Goal: Complete application form

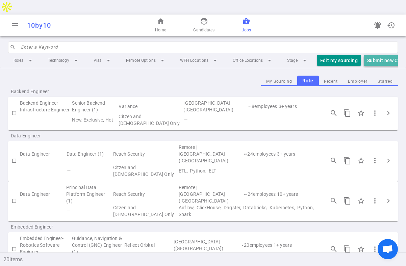
click at [371, 55] on button "Submit new Candidate" at bounding box center [392, 60] width 58 height 11
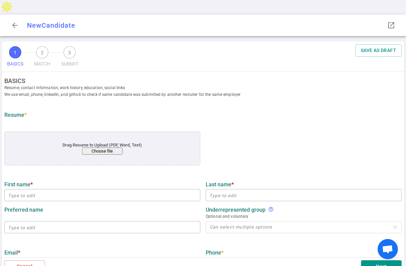
click at [94, 147] on button "Choose file" at bounding box center [102, 150] width 40 height 7
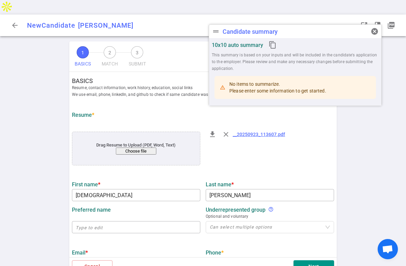
type input "[DEMOGRAPHIC_DATA]"
type input "[PERSON_NAME]"
type input "[EMAIL_ADDRESS][DOMAIN_NAME]"
type input "Atlas Search Ml Infra Systems"
type textarea "Software Engineer"
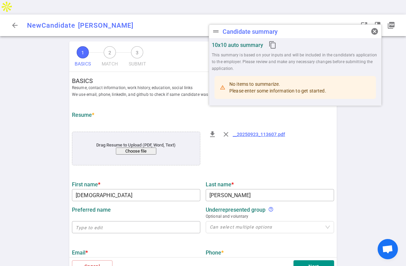
type input "5.1"
type input "[US_STATE] Technology"
type input "Computer Science"
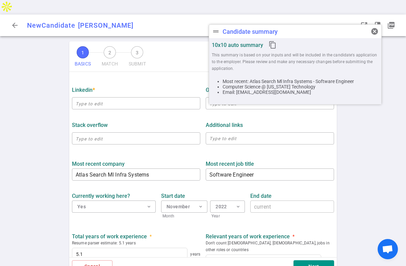
scroll to position [200, 0]
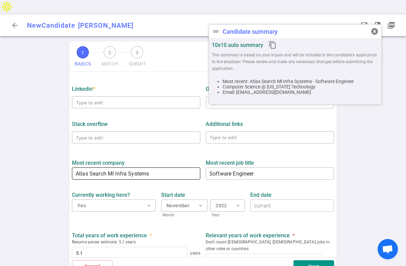
click at [161, 168] on input "Atlas Search Ml Infra Systems" at bounding box center [136, 173] width 128 height 11
click at [77, 168] on input "Atlas Search Ml Infra Systems" at bounding box center [136, 173] width 128 height 11
click at [150, 168] on input "(Atlas Search Ml Infra Systems" at bounding box center [136, 173] width 128 height 11
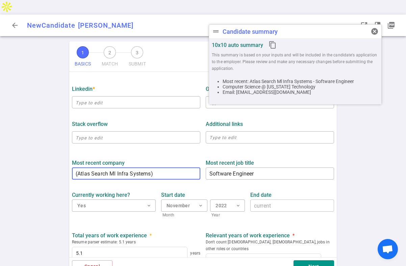
click at [75, 168] on input "(Atlas Search Ml Infra Systems)" at bounding box center [136, 173] width 128 height 11
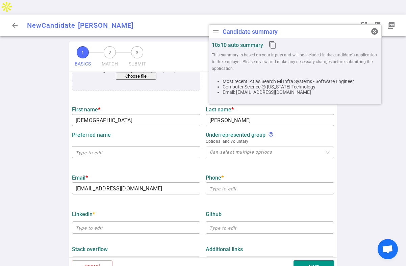
scroll to position [151, 0]
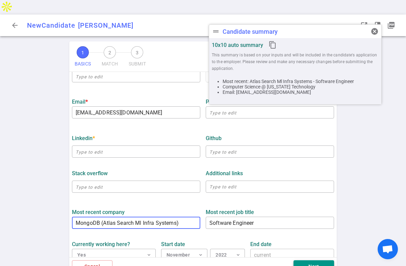
type input "MongoDB (Atlas Search Ml Infra Systems)"
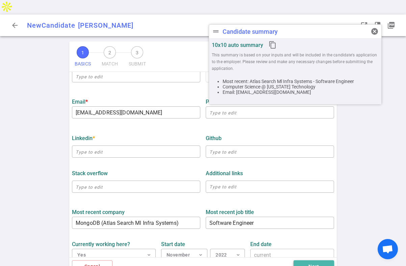
click at [317, 260] on button "Next" at bounding box center [313, 266] width 40 height 12
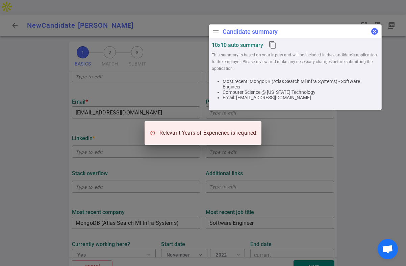
click at [373, 31] on span "cancel" at bounding box center [374, 31] width 8 height 8
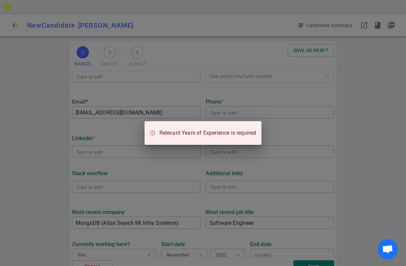
click at [272, 148] on div "Relevant Years of Experience is required" at bounding box center [203, 133] width 406 height 266
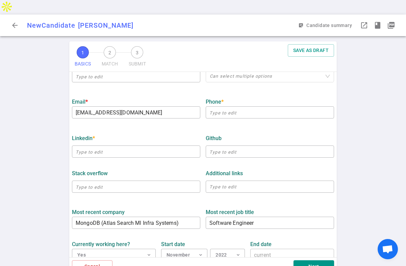
scroll to position [289, 0]
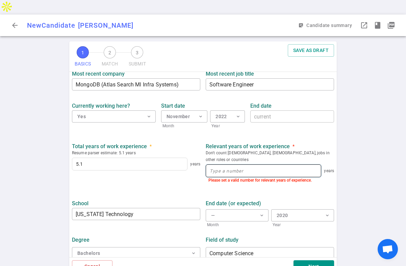
click at [238, 165] on input at bounding box center [263, 171] width 115 height 12
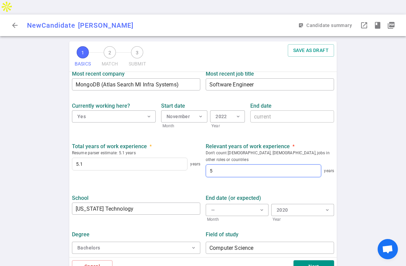
scroll to position [283, 0]
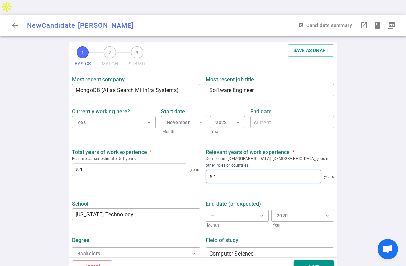
type input "5.1"
click at [314, 260] on button "Next" at bounding box center [313, 266] width 40 height 12
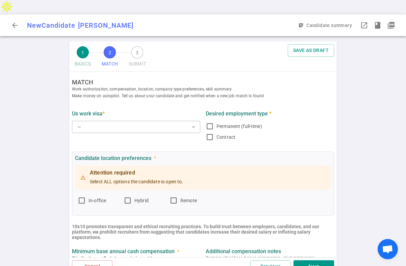
scroll to position [0, 0]
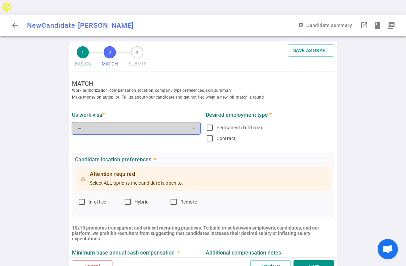
click at [129, 122] on button "— expand_more" at bounding box center [136, 128] width 128 height 12
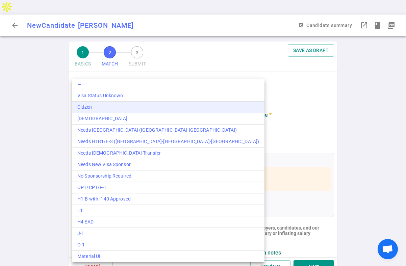
click at [107, 105] on div "Citizen" at bounding box center [168, 107] width 182 height 7
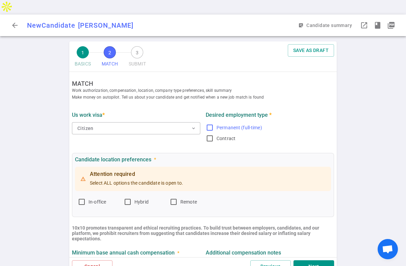
click at [209, 123] on input "Permanent (full-time)" at bounding box center [209, 127] width 8 height 8
checkbox input "true"
click at [81, 198] on input "In-office" at bounding box center [82, 202] width 8 height 8
checkbox input "true"
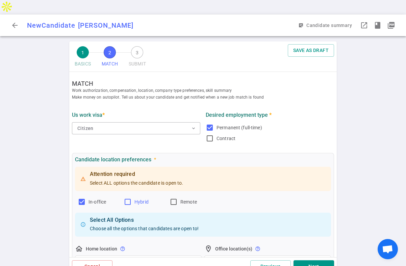
click at [129, 198] on input "Hybrid" at bounding box center [127, 202] width 8 height 8
checkbox input "true"
click at [174, 198] on input "Remote" at bounding box center [173, 202] width 8 height 8
checkbox input "true"
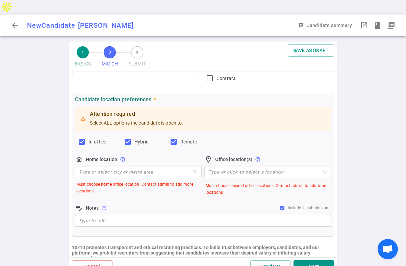
scroll to position [74, 0]
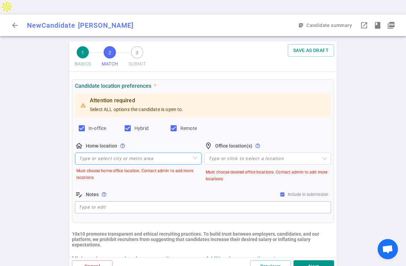
click at [176, 153] on input "search" at bounding box center [138, 158] width 118 height 11
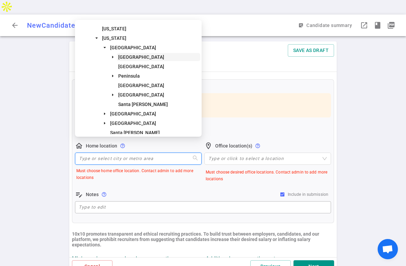
scroll to position [50, 0]
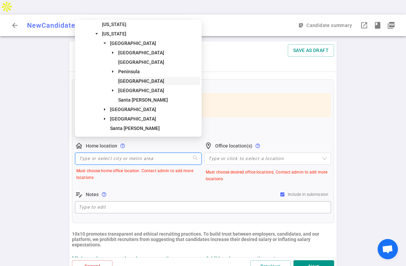
click at [157, 78] on span "[GEOGRAPHIC_DATA]" at bounding box center [158, 81] width 83 height 8
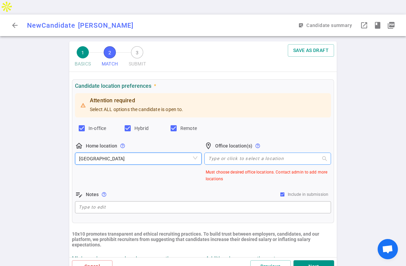
click at [223, 156] on div at bounding box center [263, 158] width 117 height 5
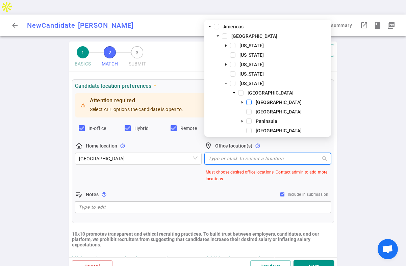
click at [250, 102] on span at bounding box center [248, 102] width 5 height 5
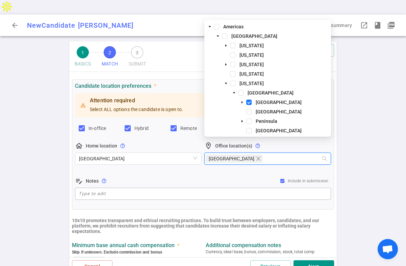
click at [250, 108] on div "[GEOGRAPHIC_DATA]" at bounding box center [267, 112] width 124 height 9
click at [249, 121] on span at bounding box center [248, 120] width 5 height 5
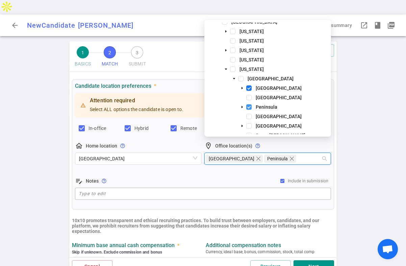
scroll to position [15, 0]
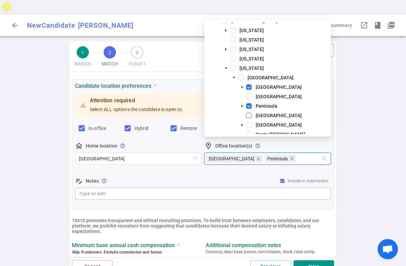
click at [248, 113] on span at bounding box center [248, 115] width 5 height 5
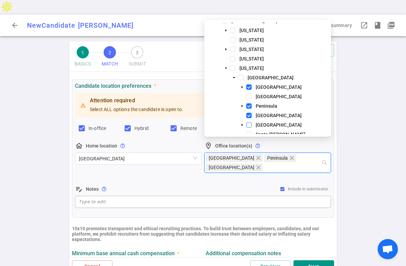
click at [248, 126] on span at bounding box center [248, 124] width 5 height 5
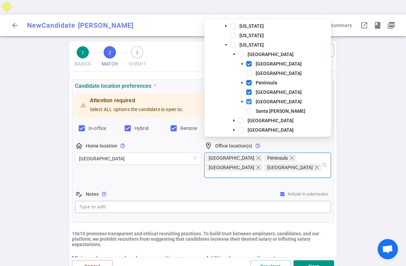
scroll to position [39, 0]
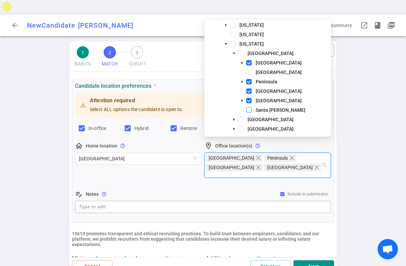
click at [248, 109] on span at bounding box center [248, 109] width 5 height 5
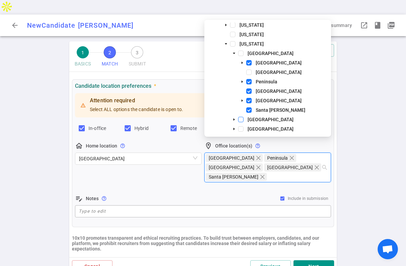
click at [238, 120] on span at bounding box center [240, 119] width 5 height 5
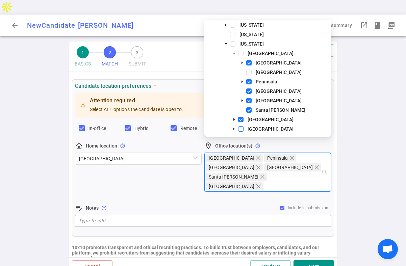
click at [239, 129] on span at bounding box center [240, 128] width 5 height 5
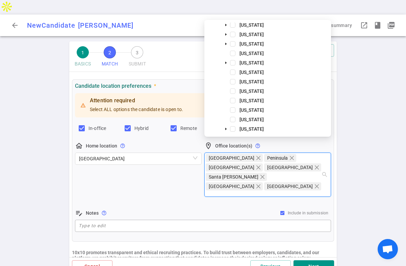
scroll to position [309, 0]
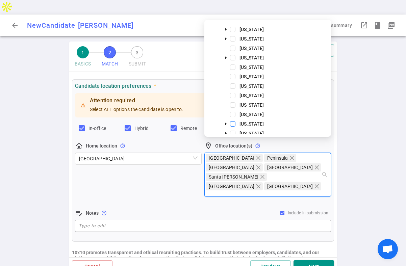
click at [232, 123] on span at bounding box center [232, 123] width 5 height 5
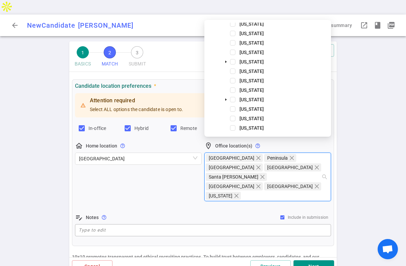
scroll to position [485, 0]
click at [232, 90] on span at bounding box center [232, 89] width 5 height 5
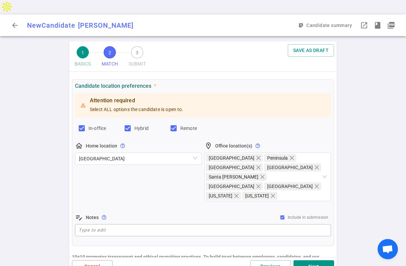
click at [237, 221] on div "Candidate location preferences * Attention required Select ALL options the cand…" at bounding box center [203, 162] width 262 height 167
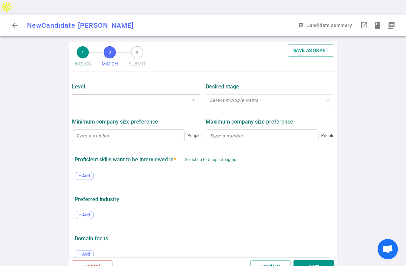
scroll to position [192, 0]
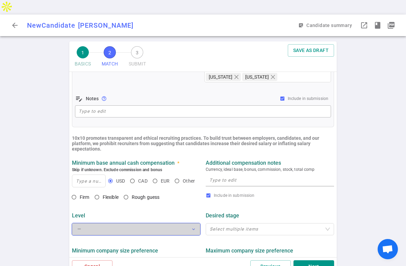
click at [96, 223] on button "— expand_more" at bounding box center [136, 229] width 128 height 12
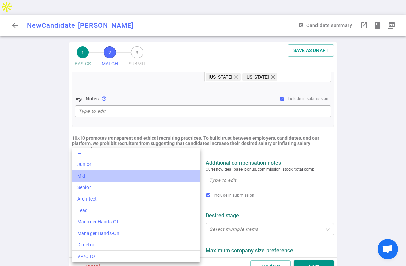
click at [98, 177] on div "Mid" at bounding box center [135, 175] width 117 height 7
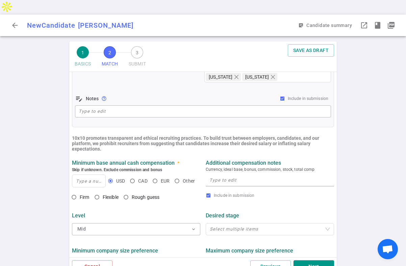
scroll to position [226, 0]
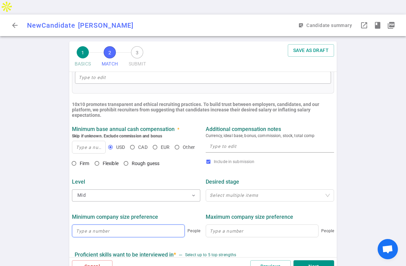
click at [99, 225] on input at bounding box center [128, 231] width 112 height 12
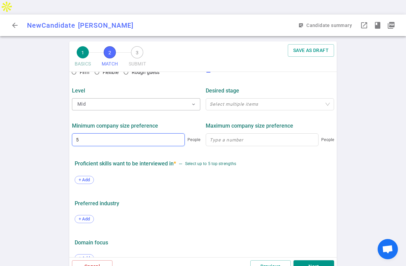
scroll to position [321, 0]
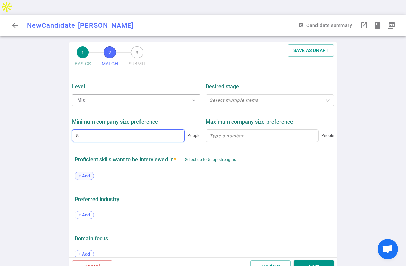
type input "5"
click at [88, 173] on span "+ Add" at bounding box center [84, 175] width 16 height 5
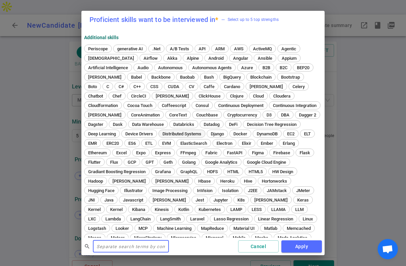
click at [162, 133] on span "Distributed Systems" at bounding box center [182, 133] width 44 height 5
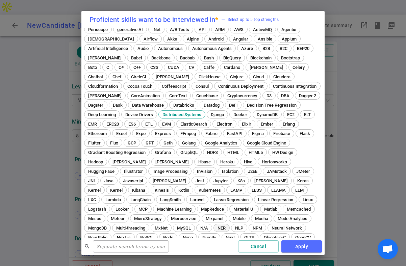
scroll to position [44, 0]
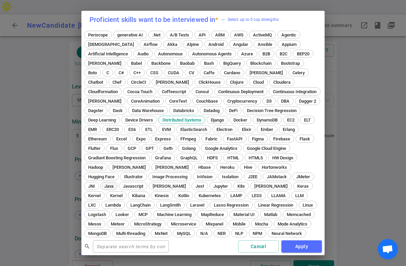
click at [116, 184] on span "Java" at bounding box center [109, 186] width 14 height 5
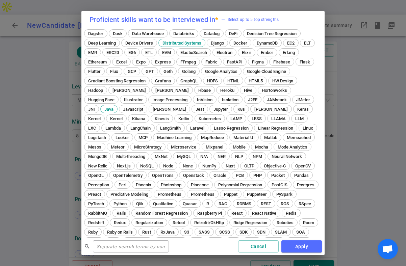
scroll to position [121, 0]
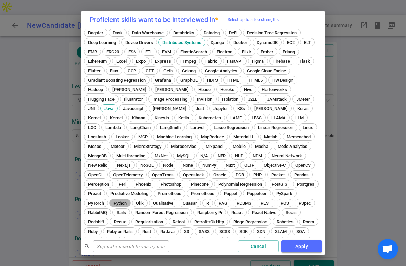
click at [111, 203] on span "Python" at bounding box center [120, 202] width 18 height 5
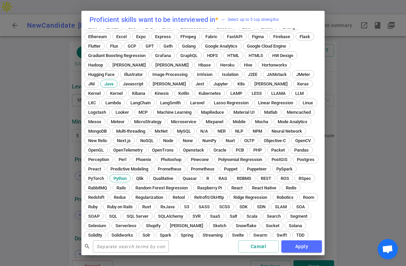
scroll to position [200, 0]
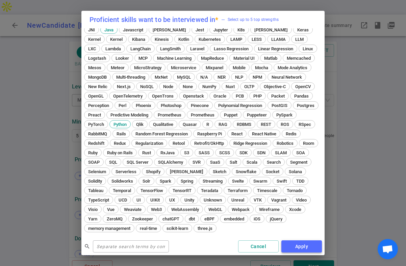
click at [301, 246] on button "Apply" at bounding box center [301, 246] width 40 height 12
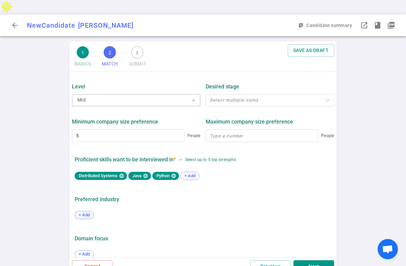
click at [82, 212] on span "+ Add" at bounding box center [84, 214] width 16 height 5
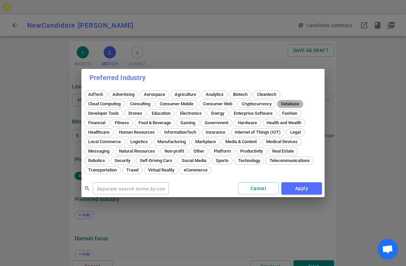
click at [297, 103] on span "Database" at bounding box center [289, 103] width 23 height 5
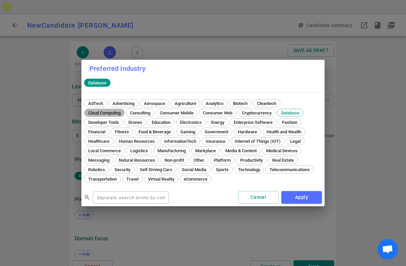
click at [113, 112] on span "Cloud Computing" at bounding box center [104, 112] width 37 height 5
click at [248, 142] on span "Internet of Things (IOT)" at bounding box center [257, 141] width 51 height 5
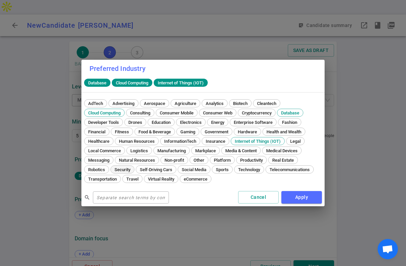
click at [123, 167] on span "Security" at bounding box center [122, 169] width 21 height 5
click at [295, 199] on button "Apply" at bounding box center [301, 197] width 40 height 12
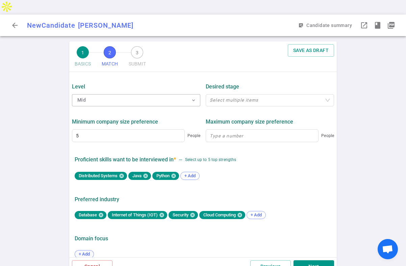
click at [80, 251] on span "+ Add" at bounding box center [84, 253] width 16 height 5
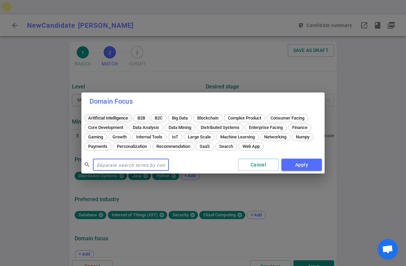
click at [118, 116] on span "Artificial Intelligence" at bounding box center [108, 117] width 45 height 5
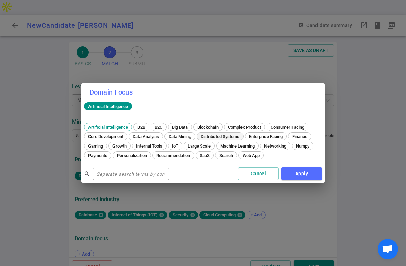
click at [223, 134] on span "Distributed Systems" at bounding box center [220, 136] width 44 height 5
click at [243, 147] on span "Machine Learning" at bounding box center [237, 145] width 39 height 5
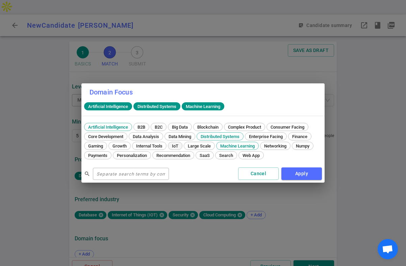
click at [172, 146] on span "IoT" at bounding box center [174, 145] width 11 height 5
click at [141, 125] on span "B2B" at bounding box center [141, 127] width 12 height 5
click at [296, 173] on button "Apply" at bounding box center [301, 173] width 40 height 12
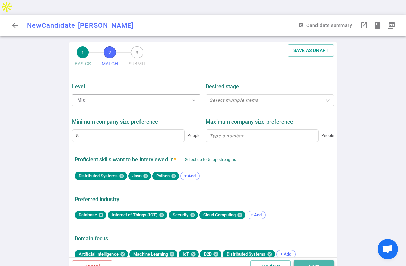
click at [309, 260] on button "Next" at bounding box center [313, 266] width 40 height 12
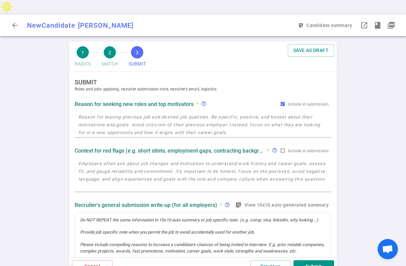
scroll to position [0, 0]
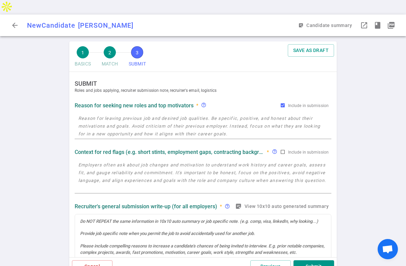
click at [98, 114] on textarea at bounding box center [202, 125] width 249 height 23
paste textarea "lor Ipsum do s ametcon adipisci elitsedd eius temp incididun ut laboreet dolore…"
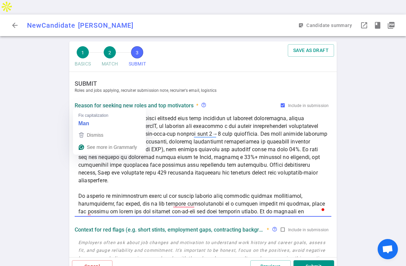
click at [78, 114] on textarea "To enrich screen reader interactions, please activate Accessibility in Grammarl…" at bounding box center [202, 164] width 249 height 101
type textarea "Lore Ipsum do s ametcon adipisci elitsedd eius temp incididun ut laboreet dolor…"
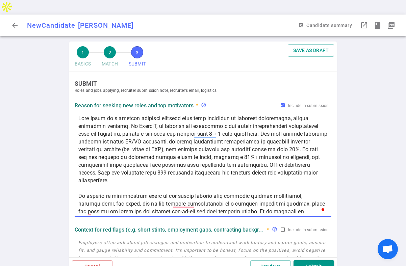
drag, startPoint x: 257, startPoint y: 161, endPoint x: 59, endPoint y: 47, distance: 228.6
click at [59, 47] on div "1 BASICS 2 MATCH 3 SUBMIT SAVE AS DRAFT SUBMIT Roles and jobs applying, recruit…" at bounding box center [203, 161] width 406 height 239
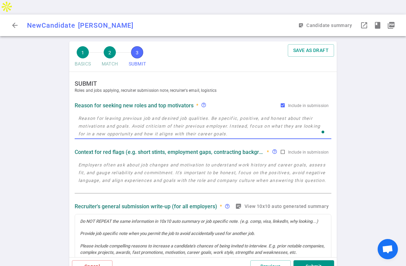
scroll to position [99, 0]
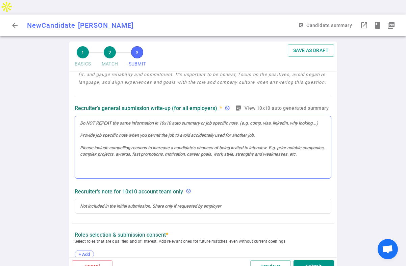
click at [109, 116] on div at bounding box center [203, 147] width 256 height 62
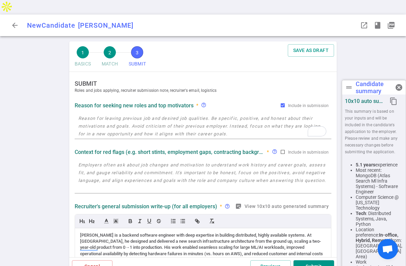
click at [96, 114] on textarea "To enrich screen reader interactions, please activate Accessibility in Grammarl…" at bounding box center [202, 125] width 249 height 23
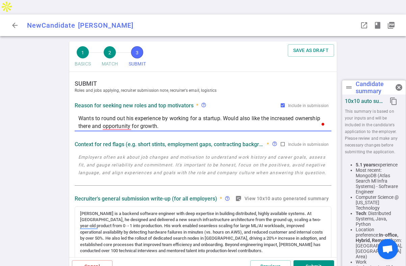
type textarea "Wants to round out his experience by working for a startup. Would also like the…"
click at [112, 153] on textarea at bounding box center [202, 168] width 249 height 31
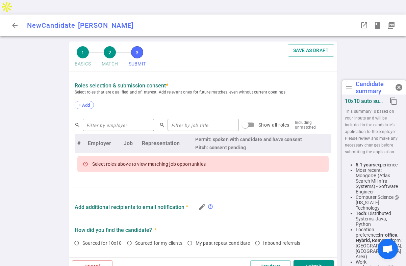
scroll to position [238, 0]
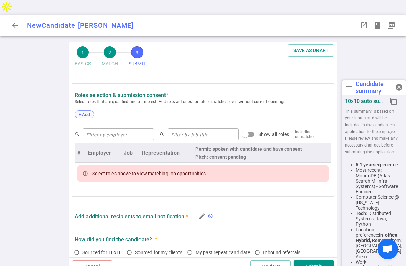
type textarea "None noted"
click at [84, 112] on span "+ Add" at bounding box center [84, 114] width 16 height 5
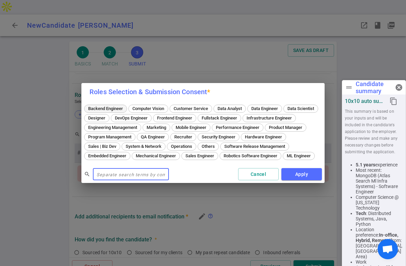
click at [116, 106] on span "Backend Engineer" at bounding box center [105, 108] width 39 height 5
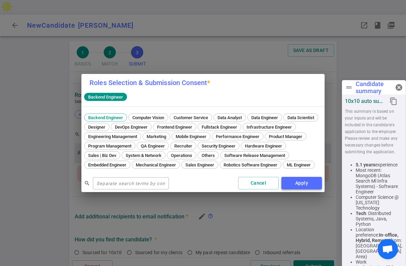
click at [301, 189] on button "Apply" at bounding box center [301, 183] width 40 height 12
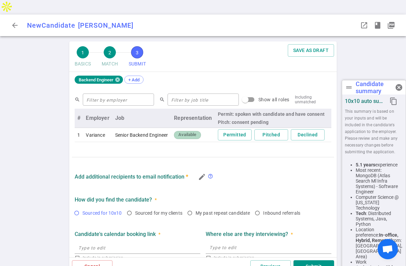
click at [76, 207] on input "Sourced for 10x10" at bounding box center [76, 212] width 11 height 11
radio input "true"
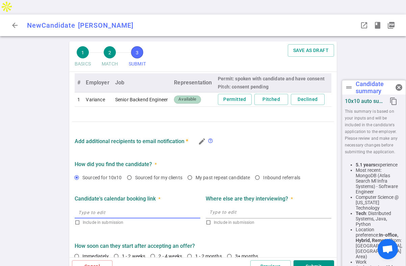
click at [122, 207] on input "text" at bounding box center [138, 212] width 126 height 11
click at [228, 208] on textarea at bounding box center [268, 212] width 118 height 8
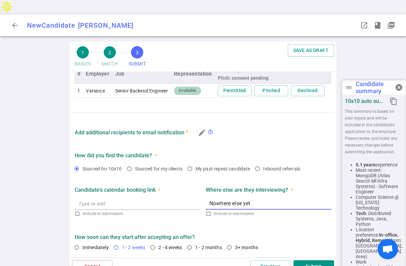
type textarea "Nowhere else yet"
click at [115, 242] on input "1 - 2 weeks" at bounding box center [115, 247] width 11 height 11
radio input "true"
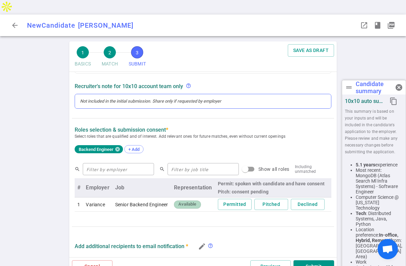
type textarea "Wants to round out his experience by working for a startup. Would also like the…"
click at [112, 98] on div "To enrich screen reader interactions, please activate Accessibility in Grammarl…" at bounding box center [203, 101] width 246 height 6
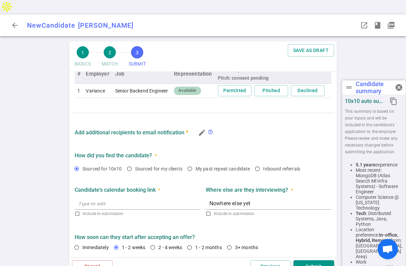
click at [304, 260] on button "Submit" at bounding box center [313, 266] width 40 height 12
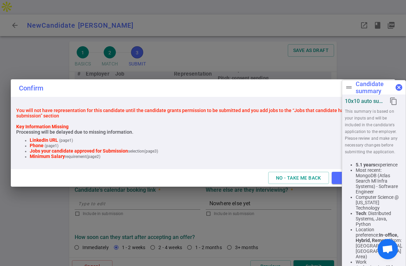
click at [399, 87] on span "cancel" at bounding box center [398, 87] width 8 height 8
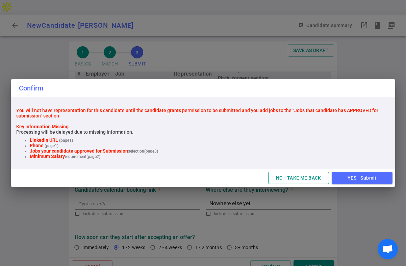
click at [299, 180] on button "NO - TAKE ME BACK" at bounding box center [298, 178] width 61 height 12
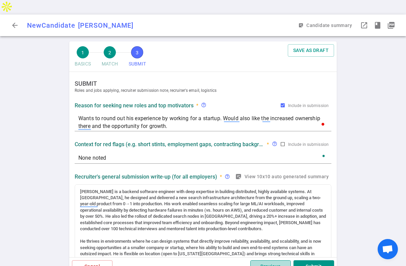
click at [275, 260] on button "Previous" at bounding box center [270, 266] width 40 height 12
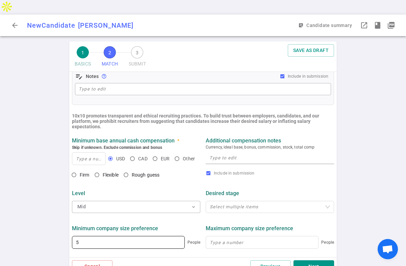
scroll to position [218, 0]
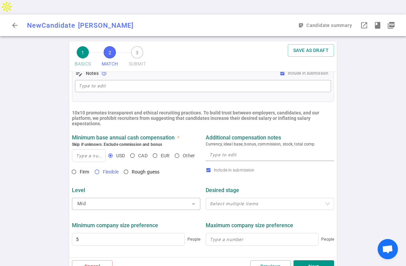
click at [97, 166] on input "Flexible" at bounding box center [96, 171] width 11 height 11
radio input "true"
click at [88, 149] on input at bounding box center [88, 155] width 33 height 12
type input "200,000"
click at [229, 151] on textarea at bounding box center [269, 155] width 121 height 8
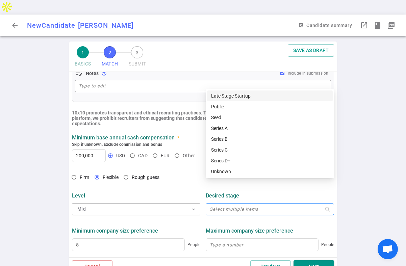
click at [236, 203] on div "Select multiple items" at bounding box center [269, 209] width 128 height 12
type textarea "says he is flexible due to size of company and amount of equity"
click at [227, 129] on div "Series A" at bounding box center [269, 128] width 117 height 7
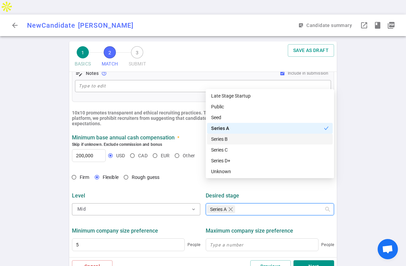
click at [222, 142] on div "Series B" at bounding box center [269, 138] width 117 height 7
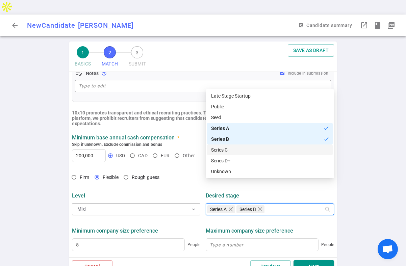
click at [218, 148] on div "Series C" at bounding box center [269, 149] width 117 height 7
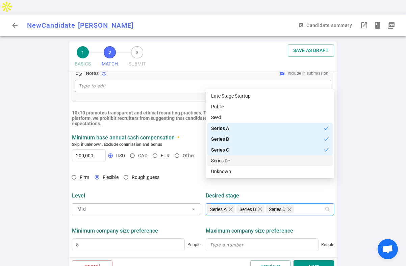
click at [220, 160] on div "Series D+" at bounding box center [269, 160] width 117 height 7
click at [346, 154] on div "1 BASICS 2 MATCH 3 SUBMIT SAVE AS DRAFT MATCH Work authorization, compensation,…" at bounding box center [203, 161] width 406 height 239
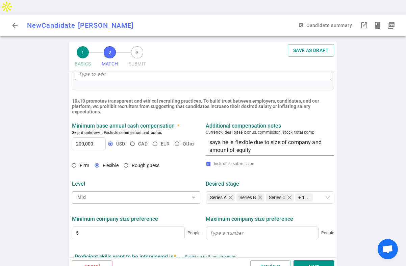
scroll to position [104, 0]
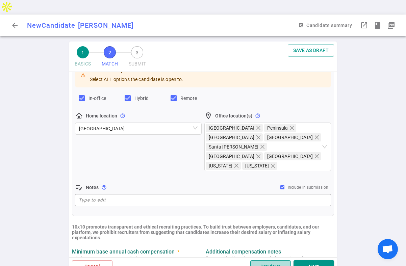
click at [259, 260] on button "Previous" at bounding box center [270, 266] width 40 height 12
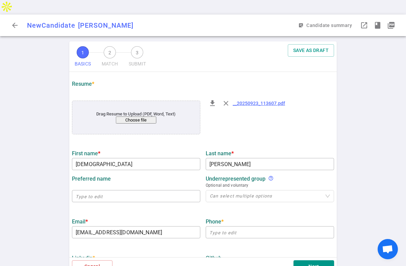
scroll to position [44, 0]
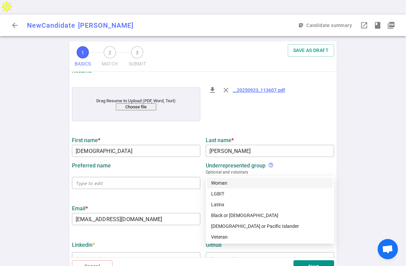
click at [216, 181] on div at bounding box center [266, 183] width 118 height 5
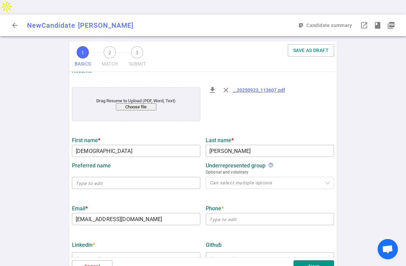
click at [358, 162] on div "1 BASICS 2 MATCH 3 SUBMIT SAVE AS DRAFT BASICS Resume, contact information, wor…" at bounding box center [203, 161] width 406 height 239
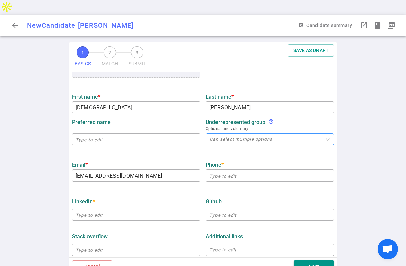
scroll to position [140, 0]
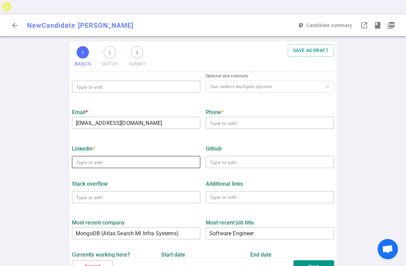
click at [96, 157] on input "text" at bounding box center [136, 162] width 128 height 11
paste input "https://www.linkedin.com/in/iman-malik1/"
type input "https://www.linkedin.com/in/iman-malik1"
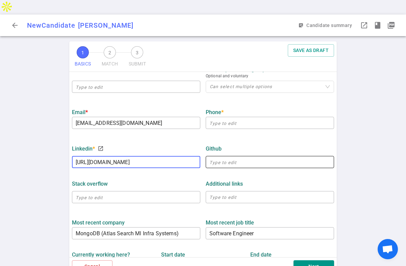
click at [228, 157] on input "text" at bounding box center [269, 162] width 128 height 11
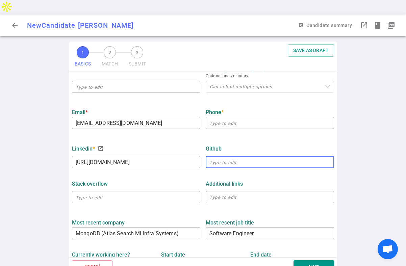
paste input "https://github.com/imanvt"
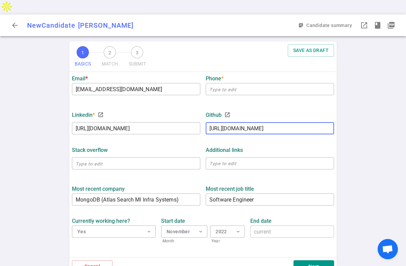
scroll to position [0, 0]
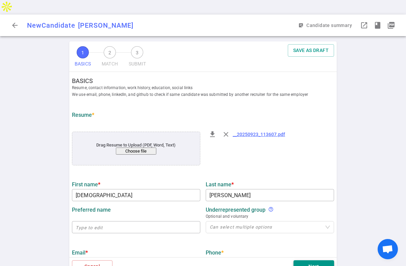
type input "https://github.com/imanvt"
click at [313, 260] on button "Next" at bounding box center [313, 266] width 40 height 12
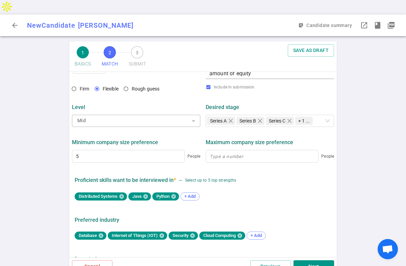
scroll to position [327, 0]
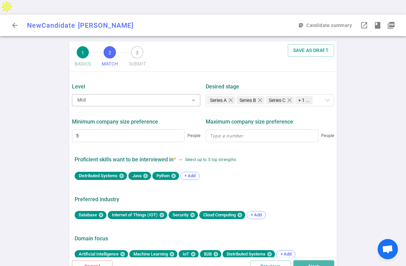
click at [310, 260] on button "Next" at bounding box center [313, 266] width 40 height 12
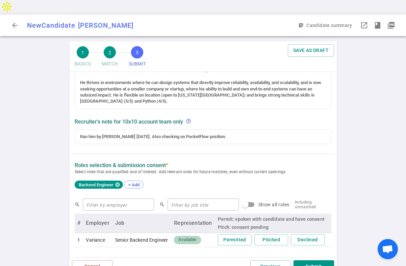
scroll to position [210, 0]
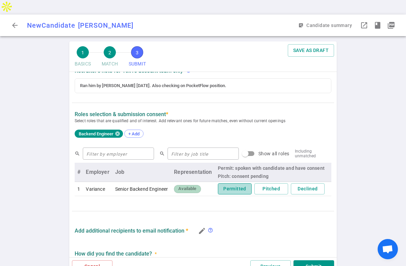
click at [236, 183] on button "Permitted" at bounding box center [235, 188] width 34 height 11
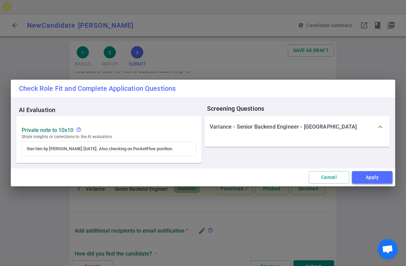
click at [372, 180] on button "Apply" at bounding box center [372, 177] width 40 height 12
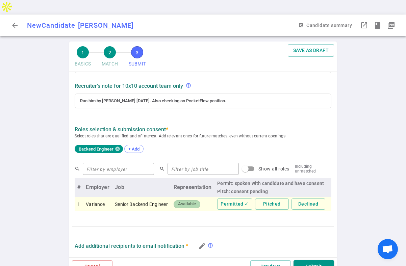
scroll to position [186, 0]
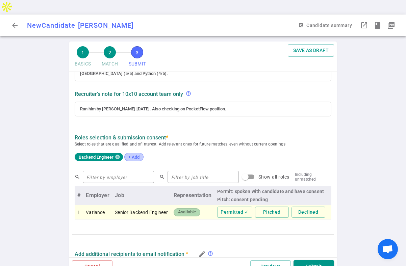
click at [137, 155] on span "+ Add" at bounding box center [134, 157] width 16 height 5
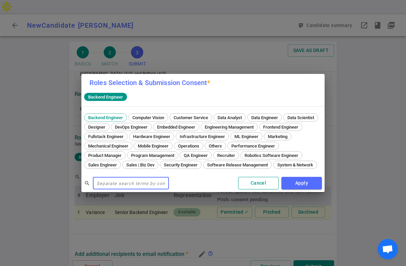
click at [259, 181] on button "Cancel" at bounding box center [258, 183] width 40 height 12
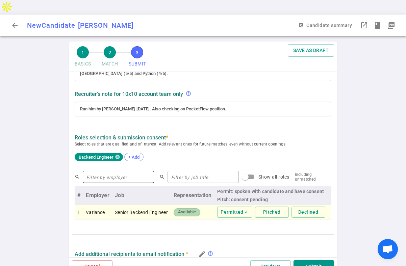
click at [110, 171] on input "text" at bounding box center [118, 176] width 71 height 11
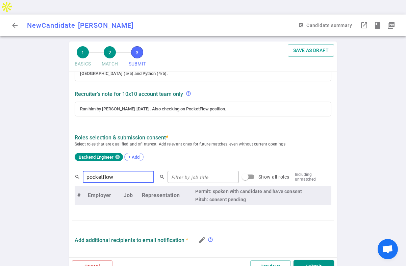
type input "pocketflow"
click at [132, 171] on input "pocketflow" at bounding box center [118, 176] width 71 height 11
click at [237, 170] on input "Show all roles" at bounding box center [245, 176] width 38 height 13
checkbox input "true"
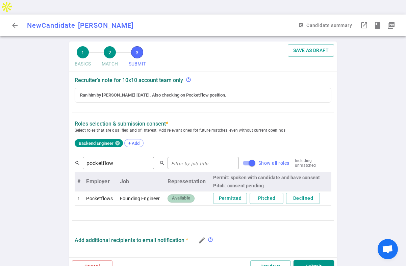
scroll to position [200, 0]
click at [265, 192] on button "Pitched" at bounding box center [266, 197] width 34 height 11
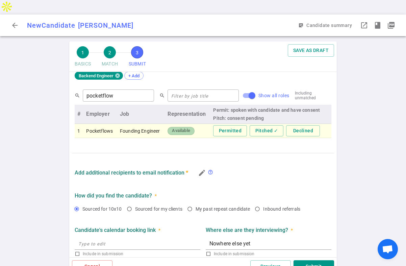
scroll to position [308, 0]
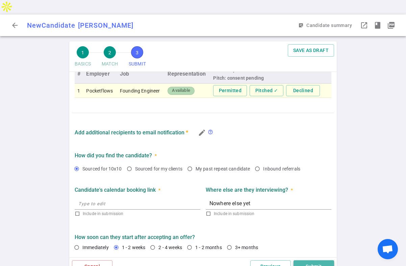
click at [309, 260] on button "Submit" at bounding box center [313, 266] width 40 height 12
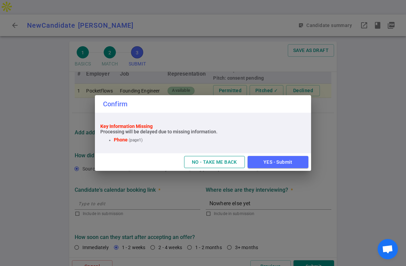
click at [212, 161] on button "NO - TAKE ME BACK" at bounding box center [214, 162] width 61 height 12
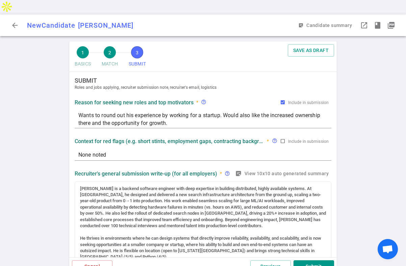
scroll to position [0, 0]
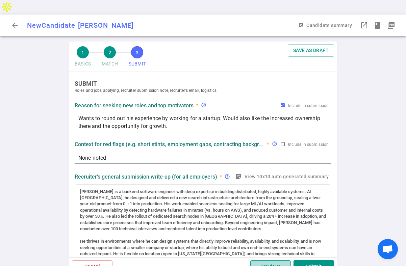
click at [264, 260] on button "Previous" at bounding box center [270, 266] width 40 height 12
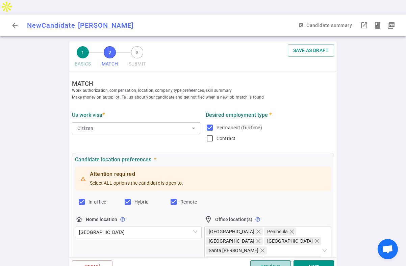
click at [264, 260] on button "Previous" at bounding box center [270, 266] width 40 height 12
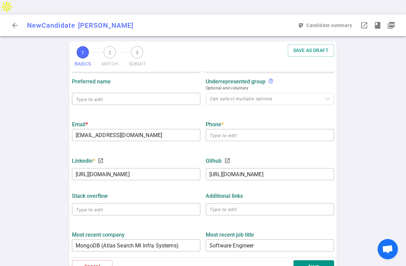
scroll to position [132, 0]
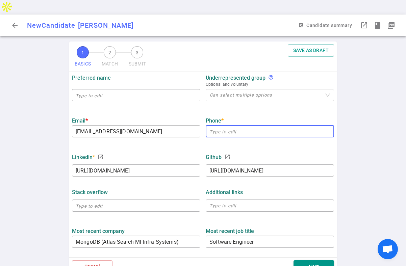
click at [221, 126] on input "text" at bounding box center [269, 131] width 128 height 11
paste input "571-428-6031"
type input "571-428-6031"
click at [314, 260] on button "Next" at bounding box center [313, 266] width 40 height 12
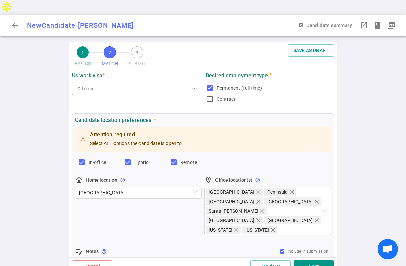
scroll to position [172, 0]
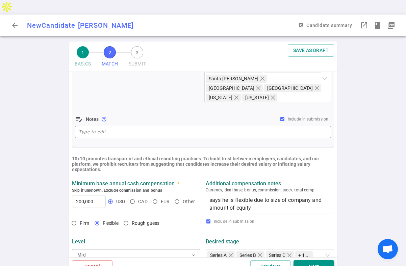
click at [310, 260] on button "Next" at bounding box center [313, 266] width 40 height 12
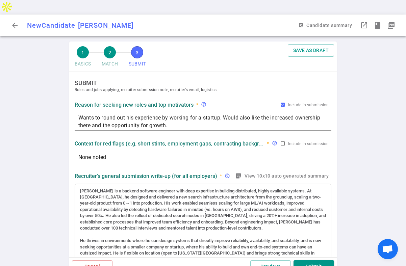
scroll to position [0, 0]
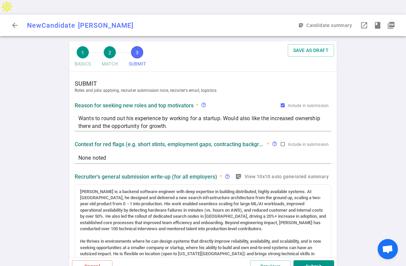
click at [310, 260] on button "Submit" at bounding box center [313, 266] width 40 height 12
type textarea "Wants to round out his experience by working for a startup. Would also like the…"
type textarea "None noted"
type textarea "Nowhere else yet"
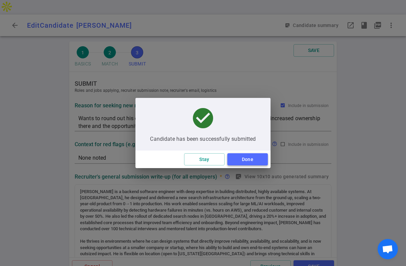
click at [242, 160] on button "Done" at bounding box center [247, 159] width 40 height 12
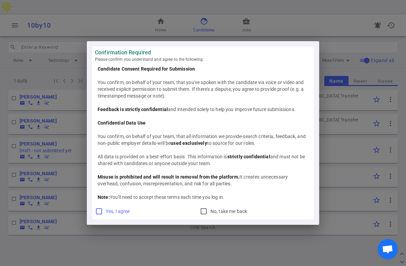
click at [100, 212] on input "Yes, I agree" at bounding box center [99, 211] width 8 height 8
checkbox input "true"
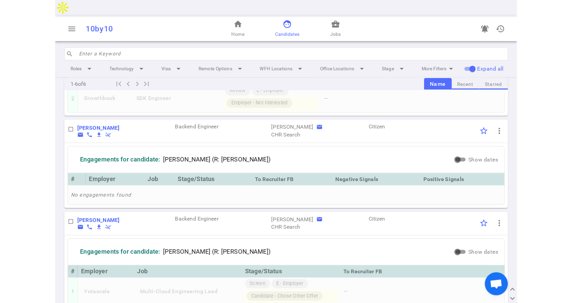
scroll to position [693, 0]
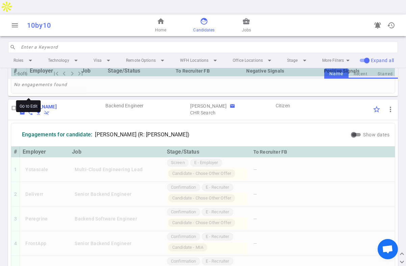
click at [31, 104] on b "Ying Wu" at bounding box center [38, 106] width 37 height 5
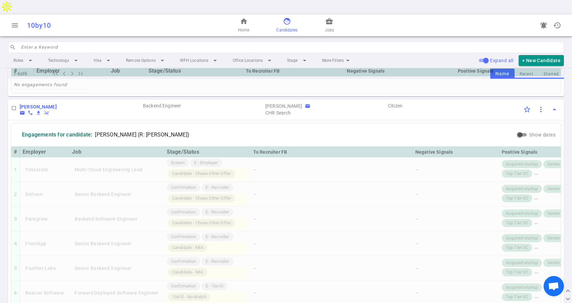
scroll to position [706, 0]
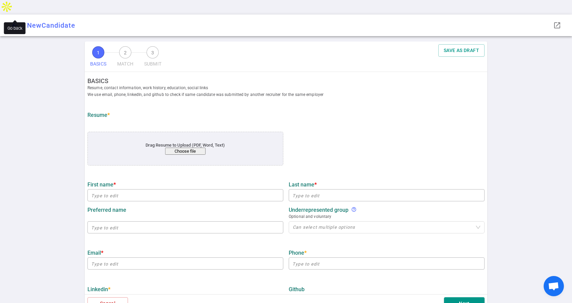
click at [13, 21] on span "arrow_back" at bounding box center [15, 25] width 8 height 8
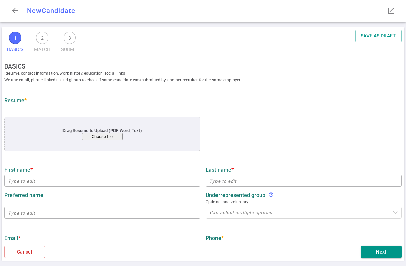
type input "[PERSON_NAME]"
type input "[EMAIL_ADDRESS][DOMAIN_NAME]"
type input "[PHONE_NUMBER]"
type input "[URL][DOMAIN_NAME]"
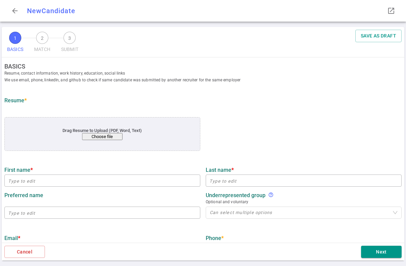
type input "Clumio Inc"
type input "20.7"
type input "University Of Wisconsin"
type input "Computer Science"
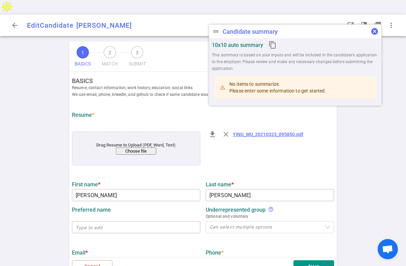
click at [374, 27] on button "cancel" at bounding box center [373, 31] width 13 height 13
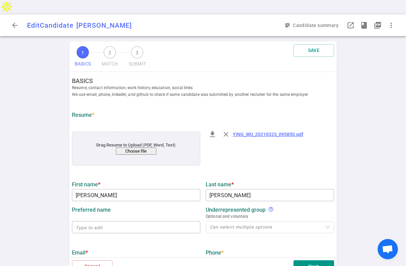
click at [270, 132] on link "YING_WU_20210323_095850.pdf" at bounding box center [267, 134] width 71 height 5
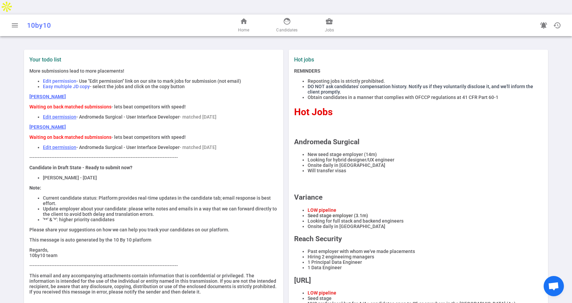
click at [53, 124] on link "Alan Kalbfleisch" at bounding box center [47, 126] width 36 height 5
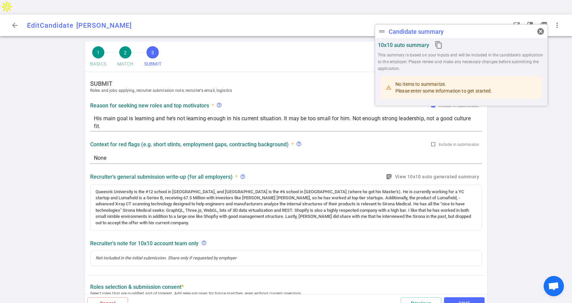
type textarea "His main goal is learning and he's not learning enough in his current situation…"
type textarea "None"
radio input "true"
type textarea "Just starting. I am the second recruiter he has spoken to ,"
radio input "true"
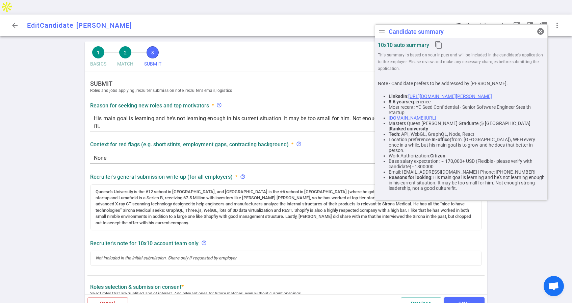
click at [462, 95] on link "https://www.linkedin.com/in/alan-kalbfleisch-7967aa41" at bounding box center [450, 95] width 84 height 5
